Goal: Navigation & Orientation: Find specific page/section

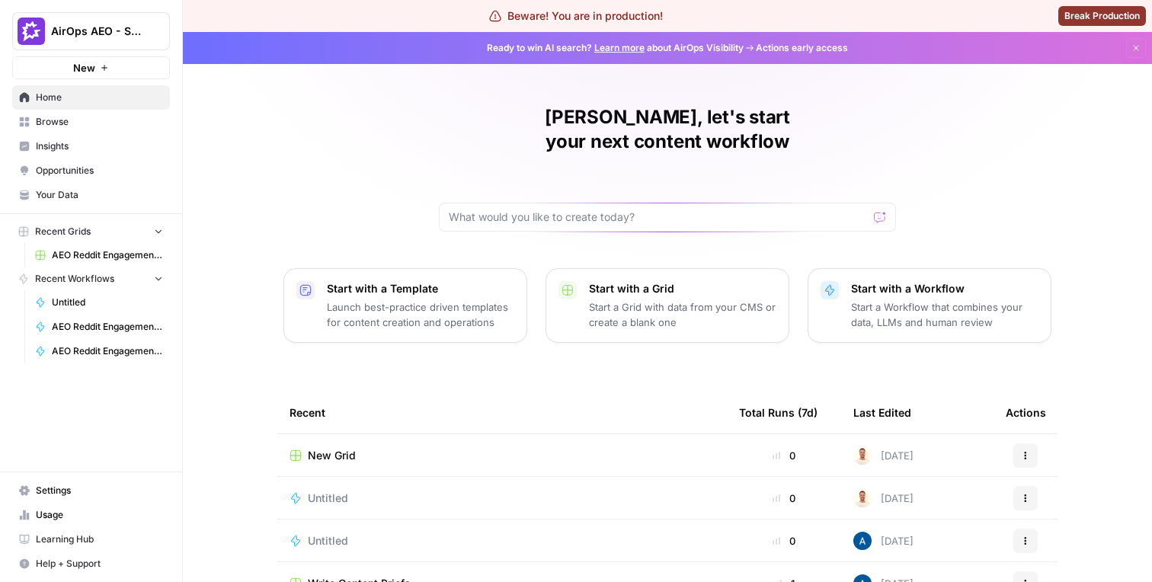
click at [73, 142] on span "Insights" at bounding box center [99, 146] width 127 height 14
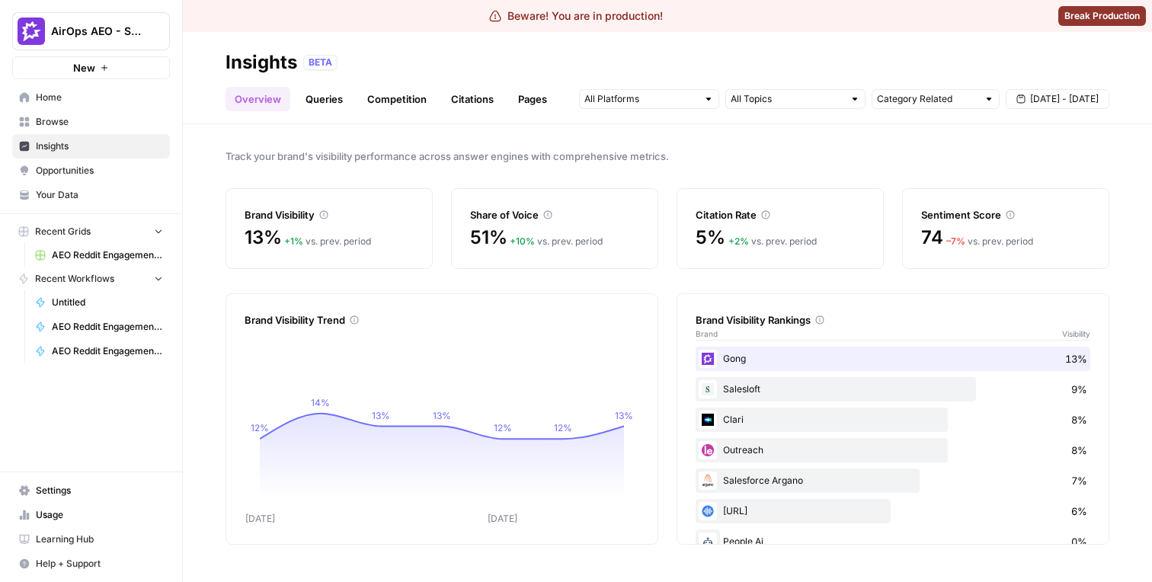
click at [312, 104] on link "Queries" at bounding box center [324, 99] width 56 height 24
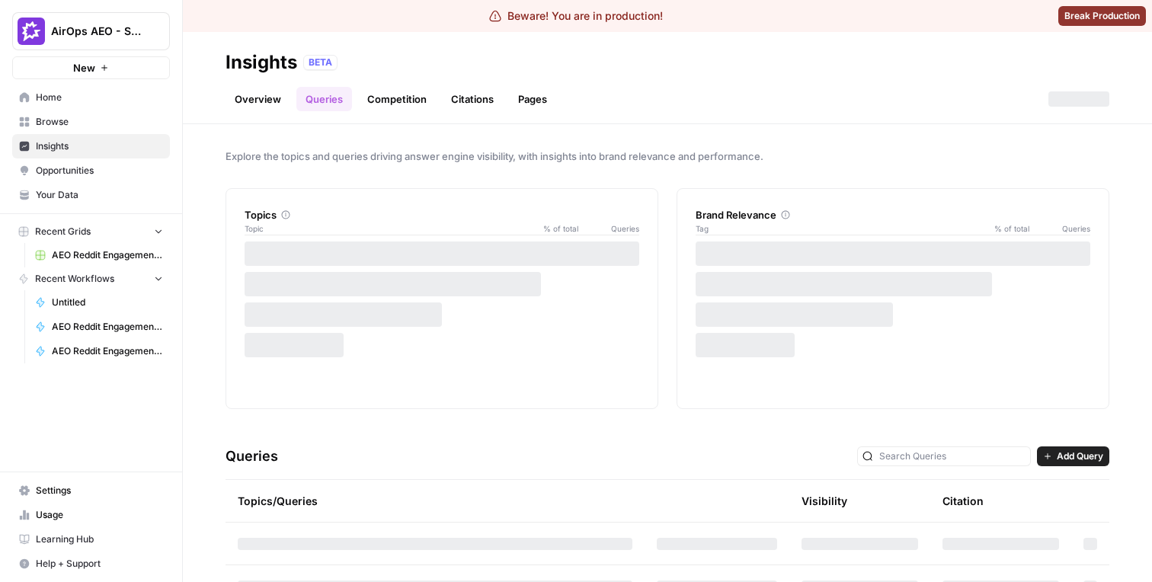
click at [247, 107] on link "Overview" at bounding box center [257, 99] width 65 height 24
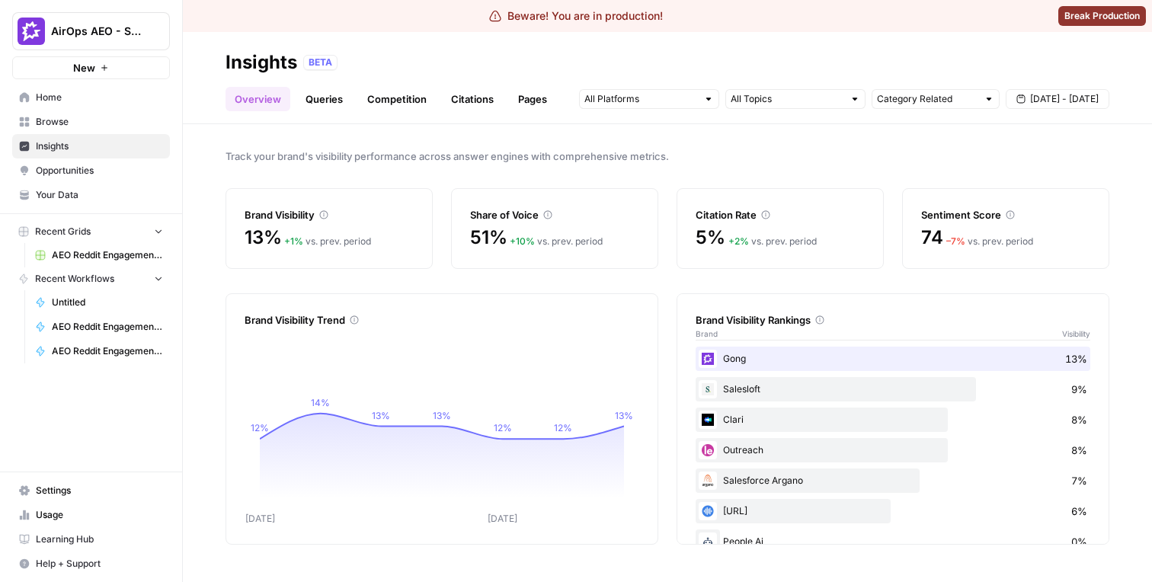
click at [318, 99] on link "Queries" at bounding box center [324, 99] width 56 height 24
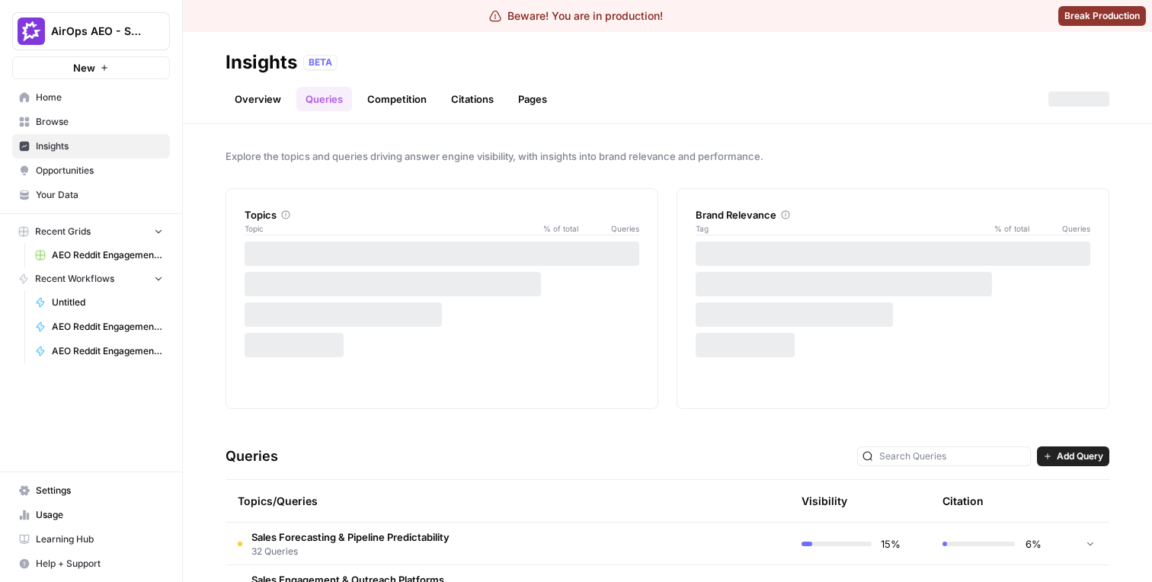
click at [379, 101] on link "Competition" at bounding box center [397, 99] width 78 height 24
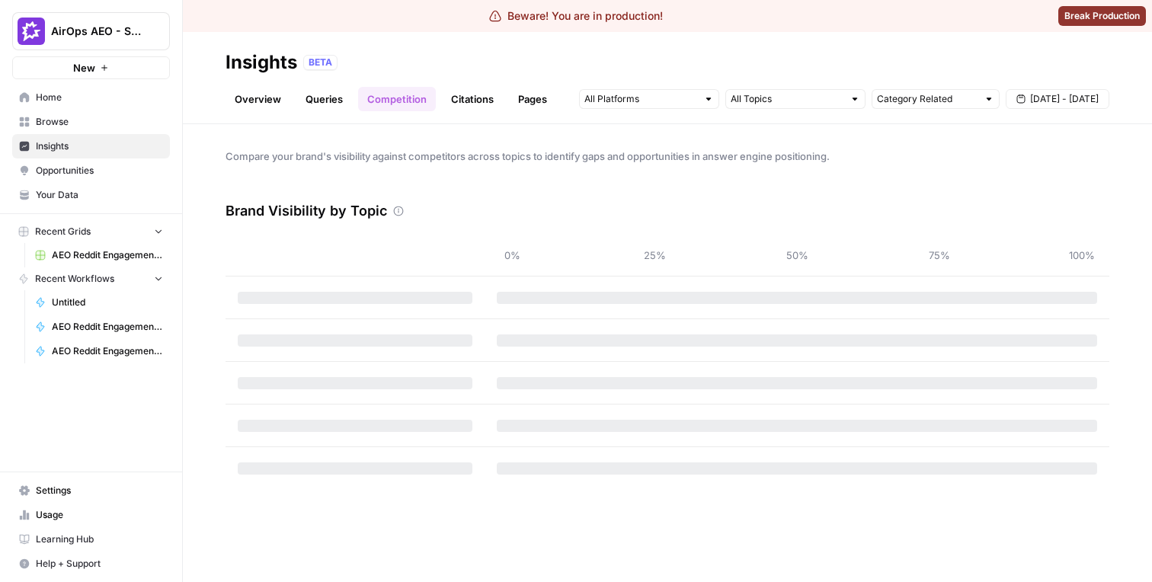
click at [452, 99] on link "Citations" at bounding box center [472, 99] width 61 height 24
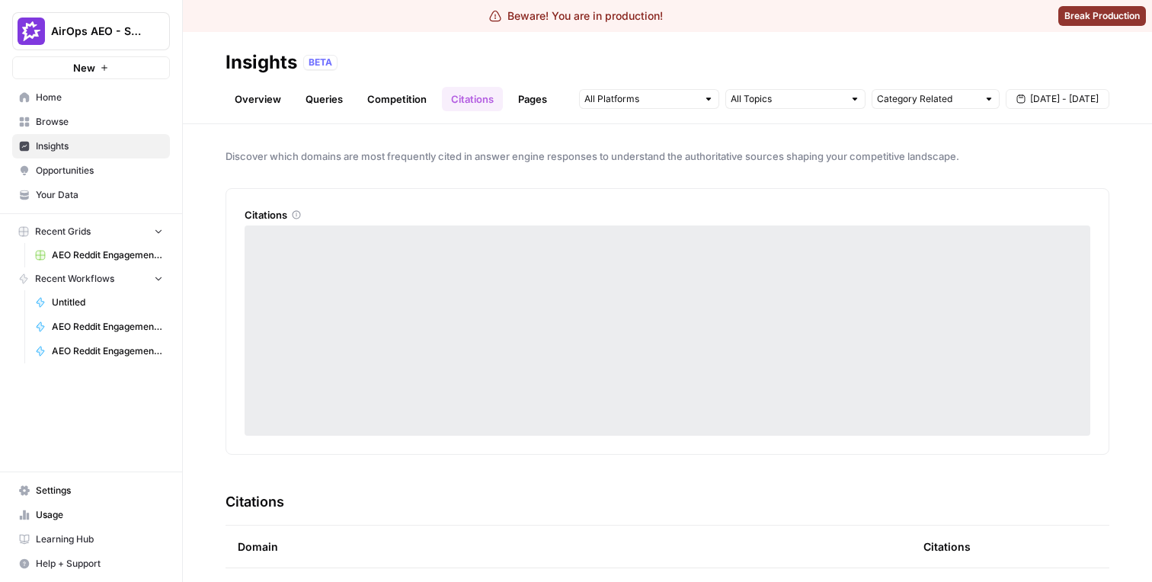
click at [418, 97] on link "Competition" at bounding box center [397, 99] width 78 height 24
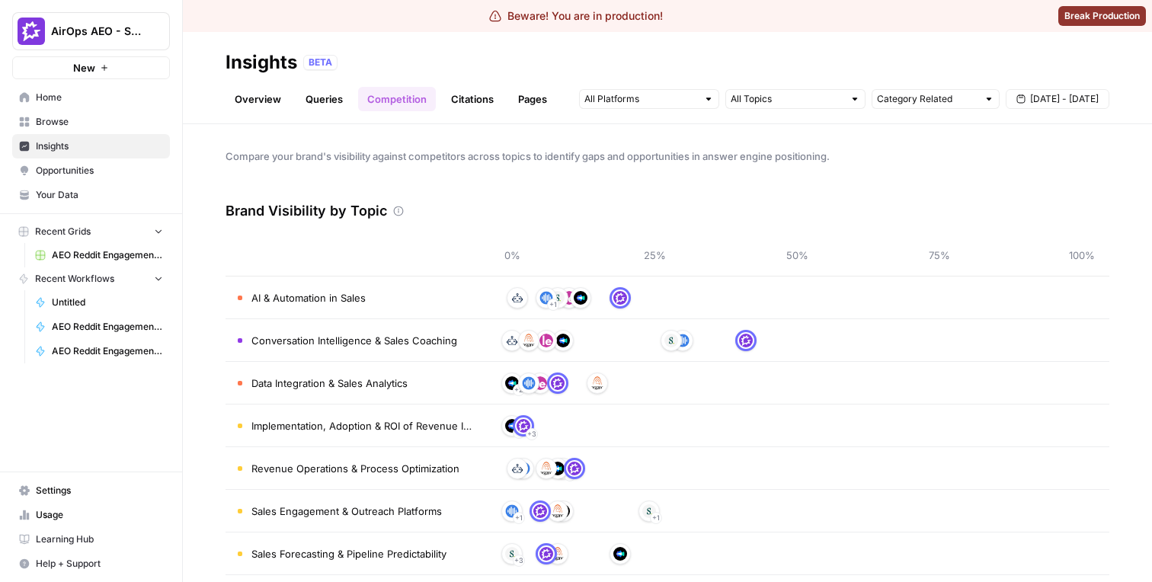
click at [469, 97] on link "Citations" at bounding box center [472, 99] width 61 height 24
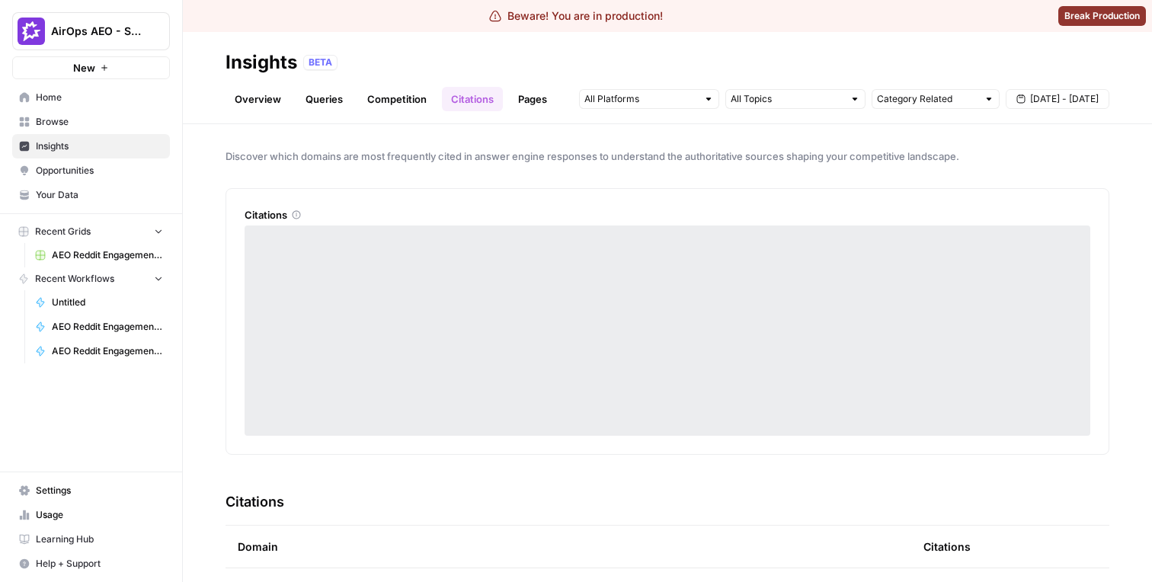
click at [532, 101] on link "Pages" at bounding box center [532, 99] width 47 height 24
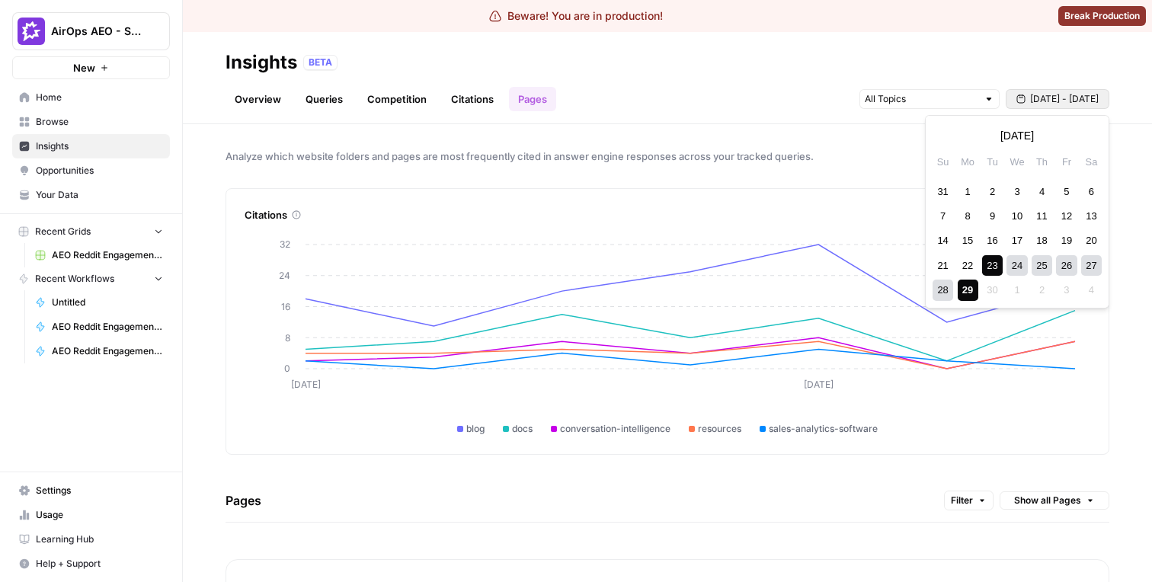
click at [1050, 92] on span "[DATE] - [DATE]" at bounding box center [1064, 99] width 69 height 14
click at [1034, 80] on div "Overview Queries Competition Citations Pages [DATE] - [DATE]" at bounding box center [667, 93] width 884 height 37
